Goal: Use online tool/utility: Utilize a website feature to perform a specific function

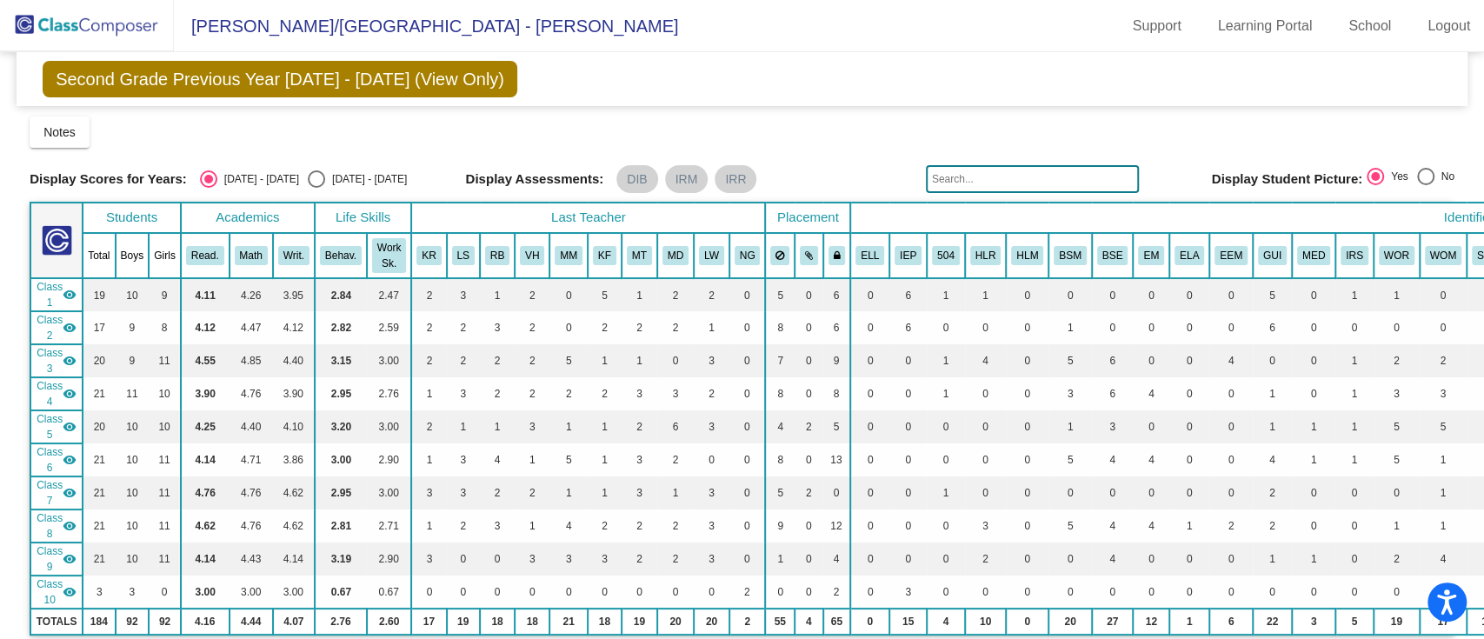
scroll to position [77, 0]
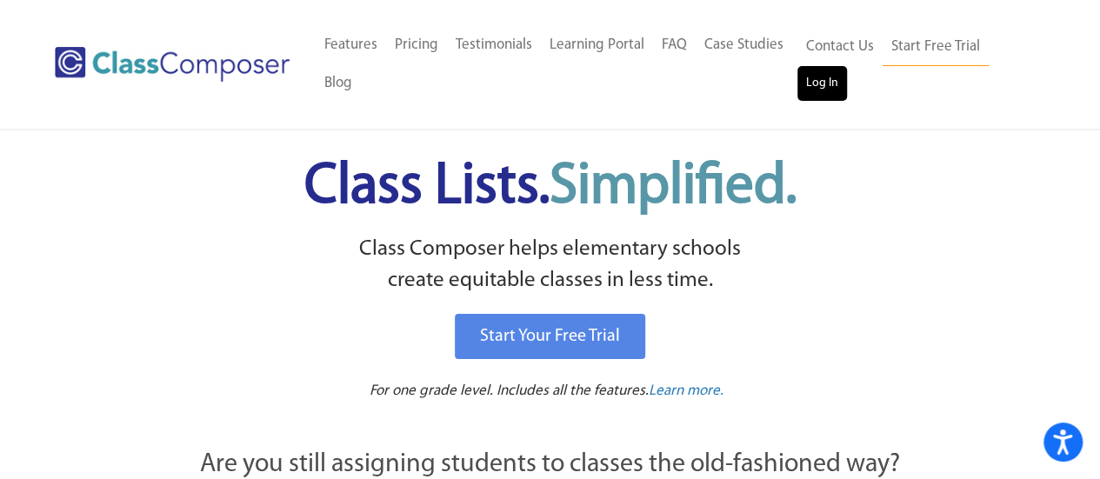
click at [824, 89] on link "Log In" at bounding box center [822, 83] width 50 height 35
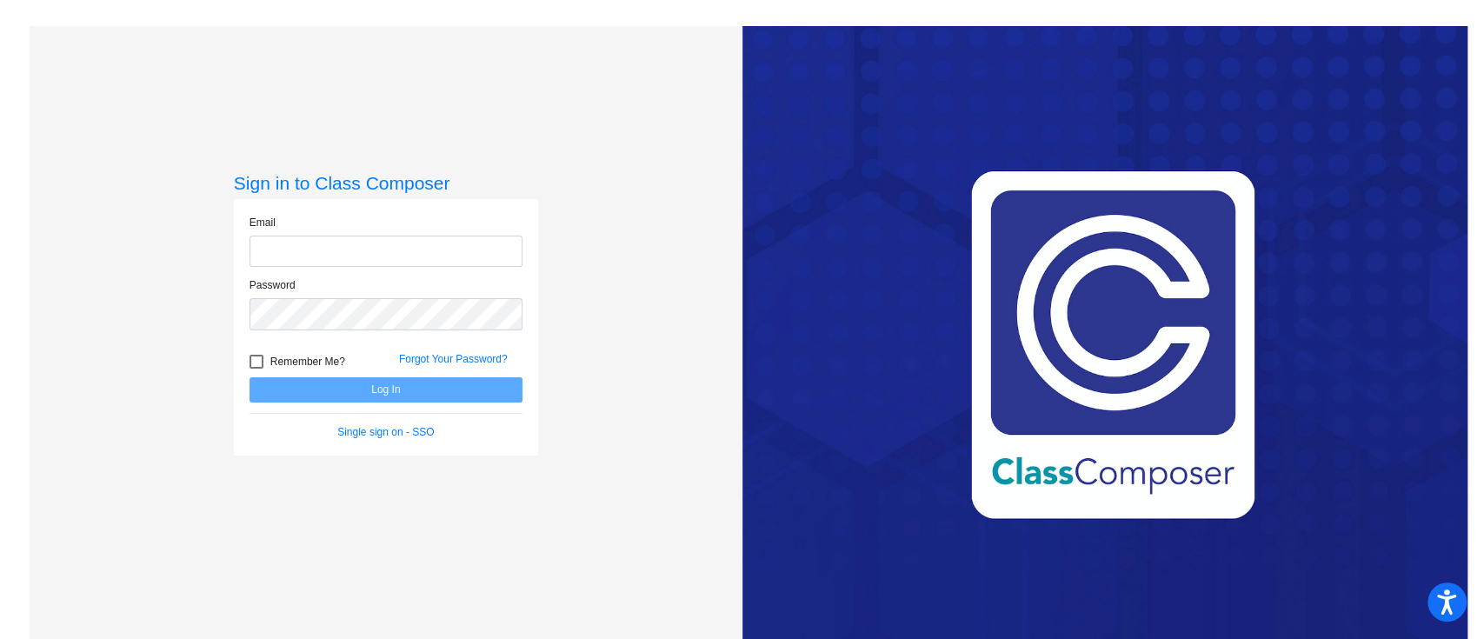
type input "[EMAIL_ADDRESS][DOMAIN_NAME]"
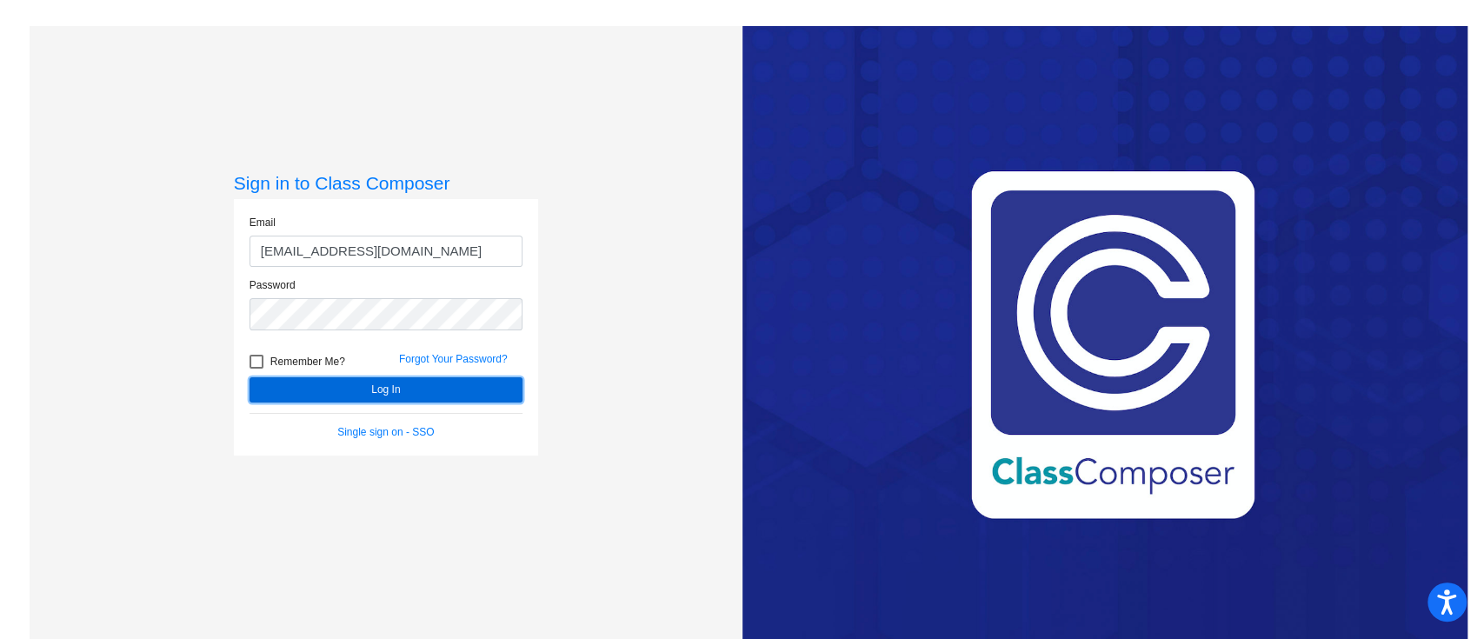
click at [410, 386] on button "Log In" at bounding box center [386, 389] width 273 height 25
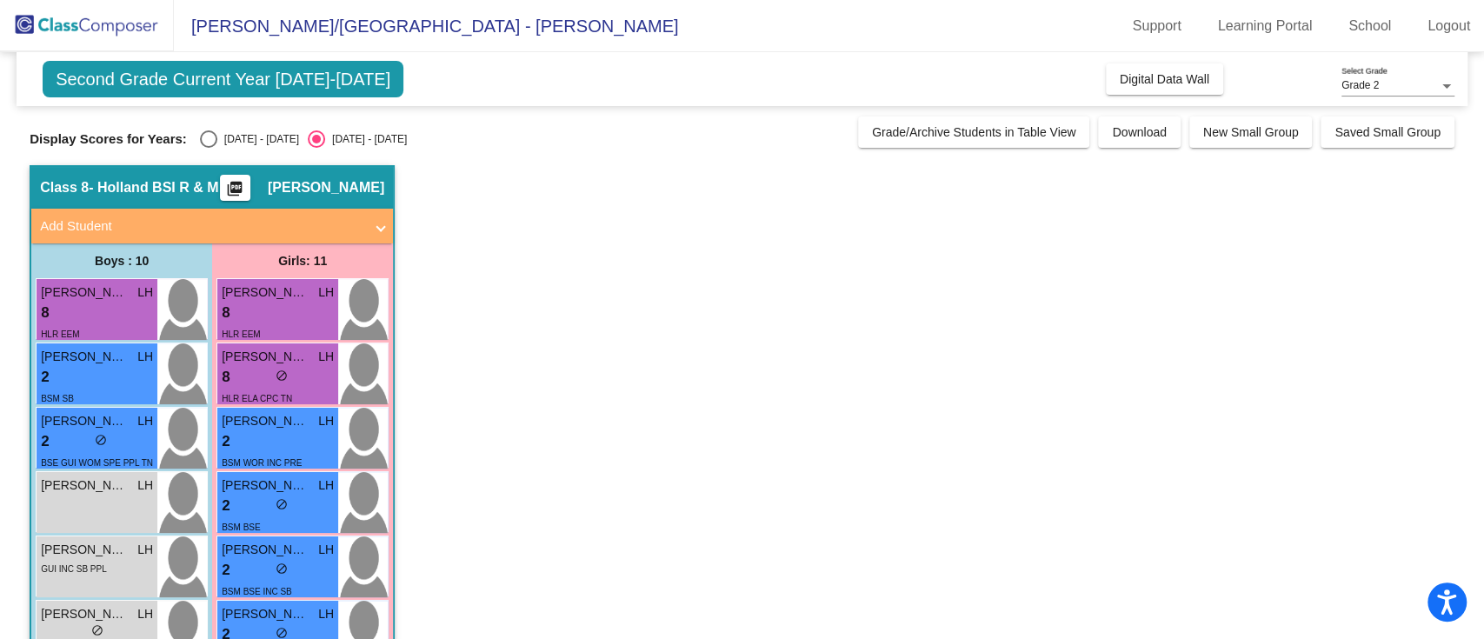
click at [212, 136] on div "Select an option" at bounding box center [208, 138] width 17 height 17
click at [209, 148] on input "[DATE] - [DATE]" at bounding box center [208, 148] width 1 height 1
radio input "true"
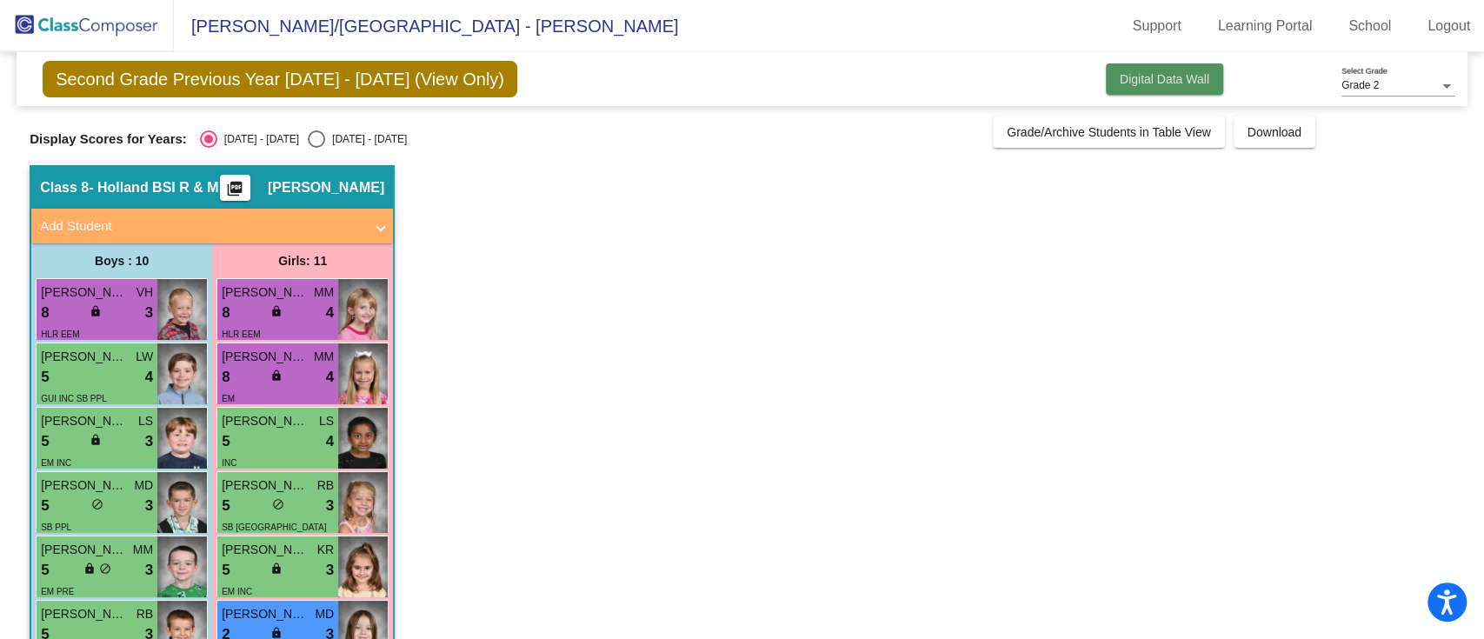
click at [1179, 70] on button "Digital Data Wall" at bounding box center [1164, 78] width 117 height 31
